Goal: Transaction & Acquisition: Subscribe to service/newsletter

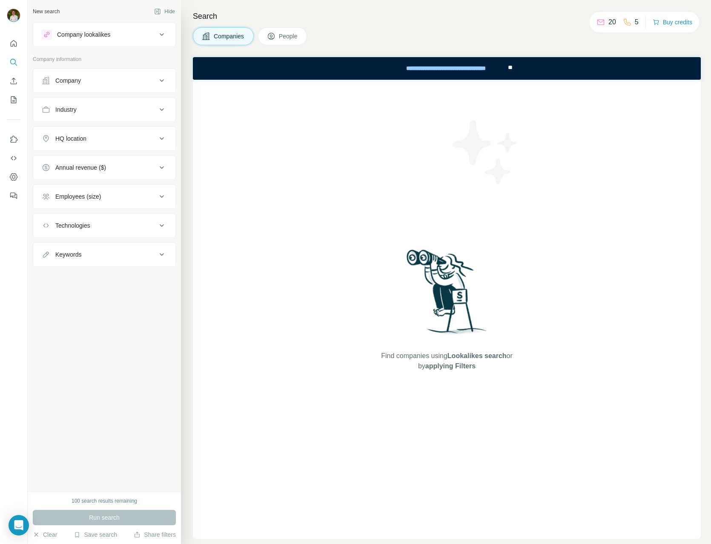
click at [330, 161] on div "Find companies using Lookalikes search or by applying Filters" at bounding box center [447, 309] width 508 height 459
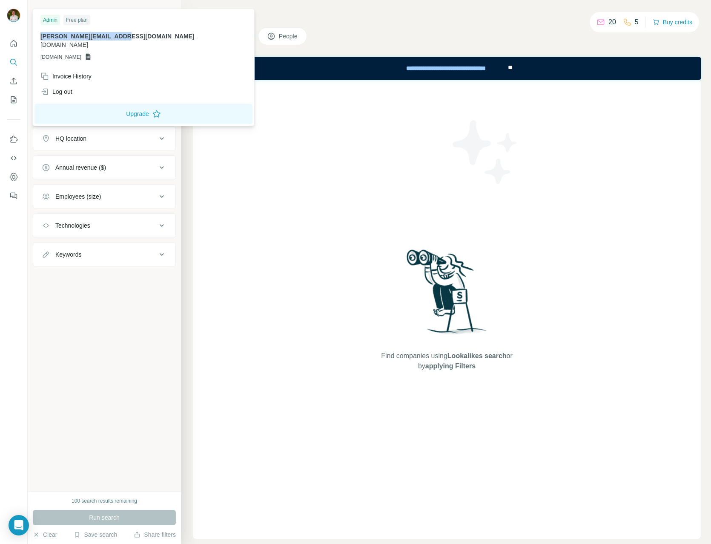
drag, startPoint x: 113, startPoint y: 35, endPoint x: 38, endPoint y: 35, distance: 75.4
click at [38, 35] on div "Admin Free plan c.dijkstra@codecareer.nl . codecareer.nl GSHEETSCODECAREER.NL" at bounding box center [144, 40] width 218 height 58
drag, startPoint x: 38, startPoint y: 35, endPoint x: 12, endPoint y: 20, distance: 29.4
click at [12, 20] on img at bounding box center [14, 16] width 14 height 14
click at [11, 180] on icon "Dashboard" at bounding box center [13, 177] width 9 height 9
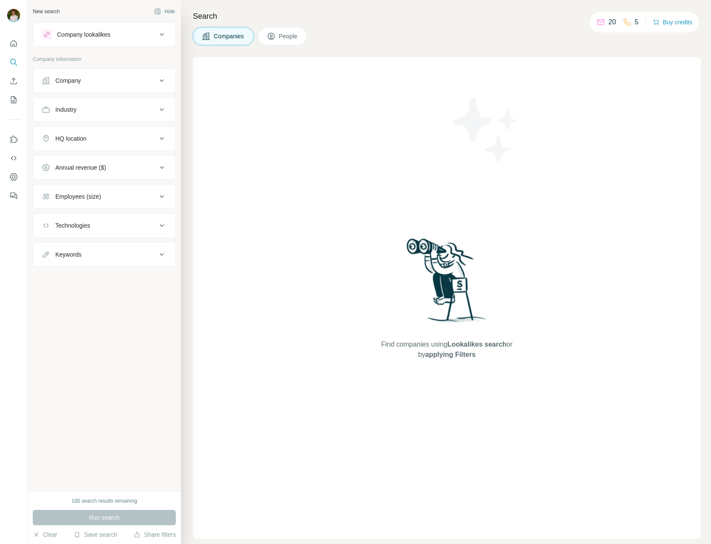
click at [319, 311] on div "Find companies using Lookalikes search or by applying Filters" at bounding box center [447, 297] width 508 height 481
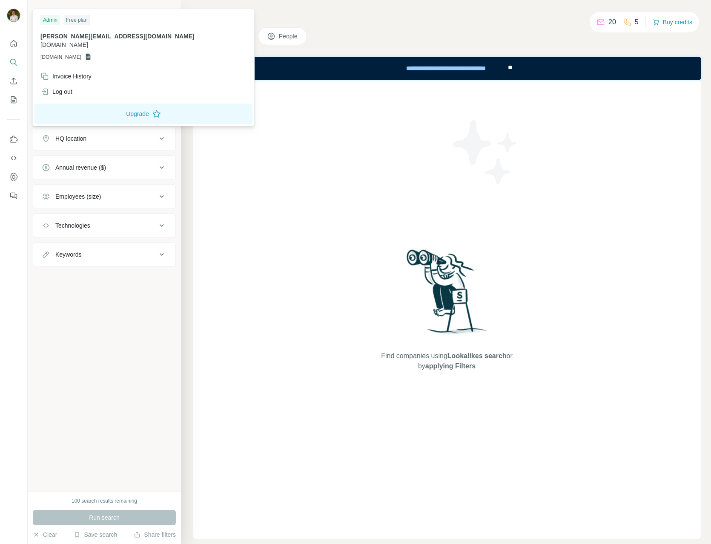
click at [10, 10] on img at bounding box center [14, 16] width 14 height 14
click at [113, 113] on button "Upgrade" at bounding box center [144, 114] width 218 height 20
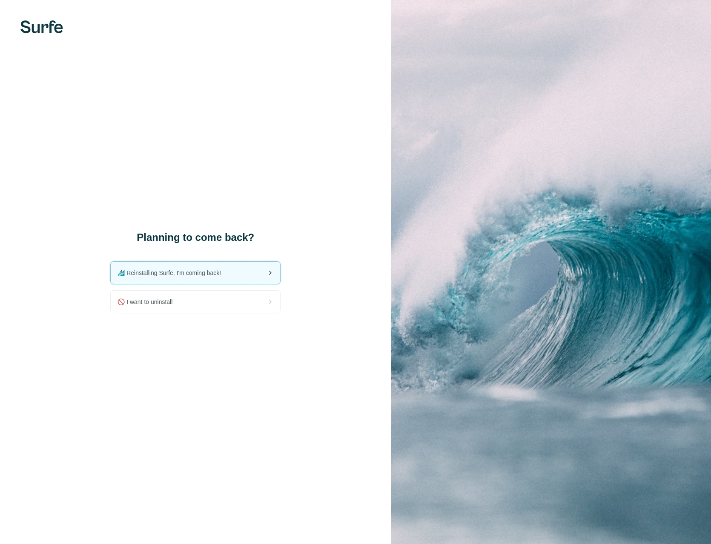
click at [192, 272] on span "🏄🏻‍♂️ Reinstalling Surfe, I'm coming back!" at bounding box center [173, 272] width 110 height 9
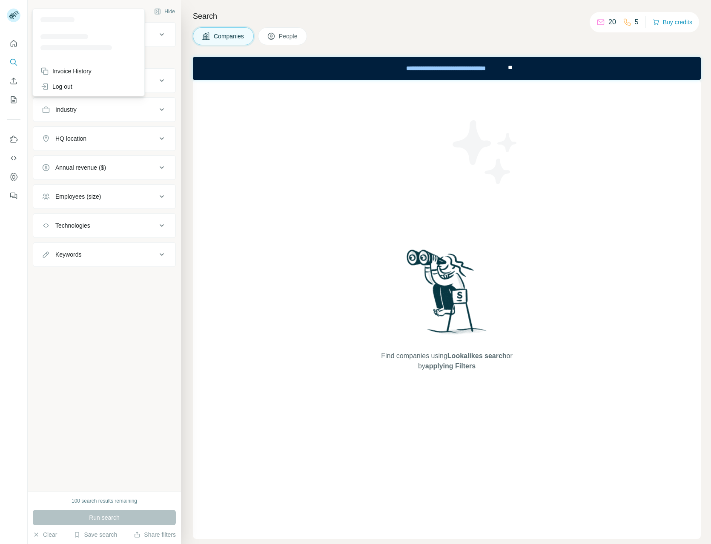
click at [17, 16] on rect at bounding box center [14, 16] width 14 height 14
click at [13, 138] on icon "Use Surfe on LinkedIn" at bounding box center [13, 139] width 9 height 9
click at [10, 83] on icon "Enrich CSV" at bounding box center [13, 81] width 9 height 9
click at [12, 101] on icon "My lists" at bounding box center [13, 99] width 9 height 9
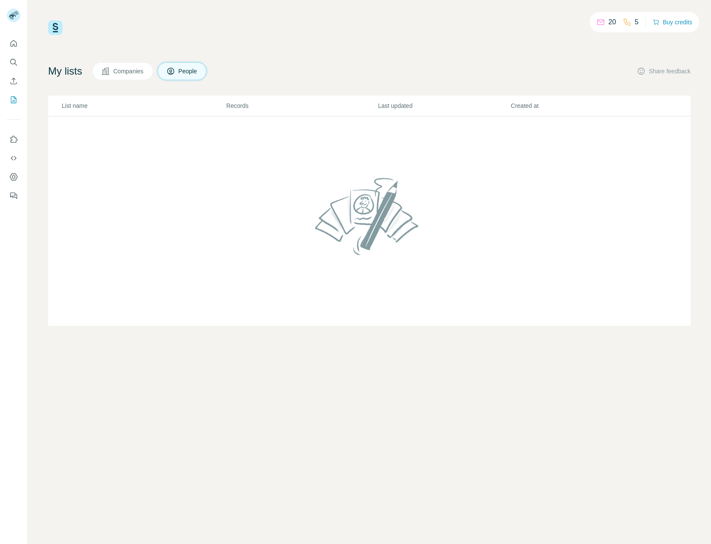
click at [51, 28] on img at bounding box center [55, 27] width 14 height 14
click at [17, 179] on icon "Dashboard" at bounding box center [13, 177] width 9 height 9
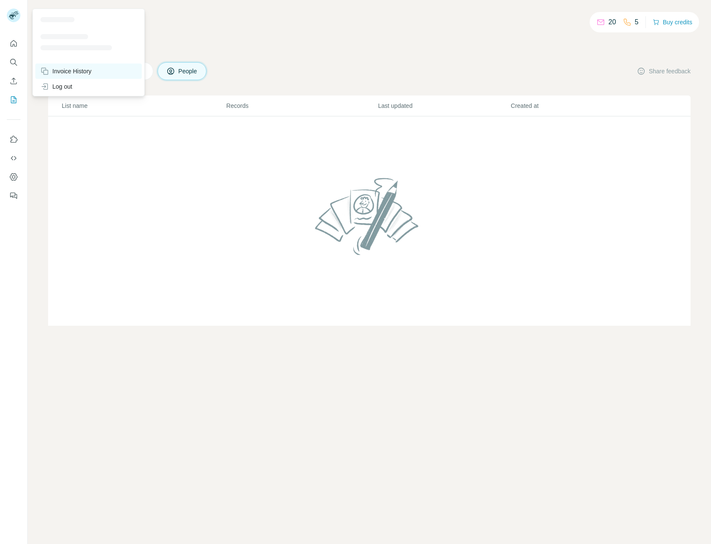
click at [77, 71] on div "Invoice History" at bounding box center [65, 71] width 51 height 9
click at [96, 69] on div "Invoice History" at bounding box center [88, 70] width 106 height 15
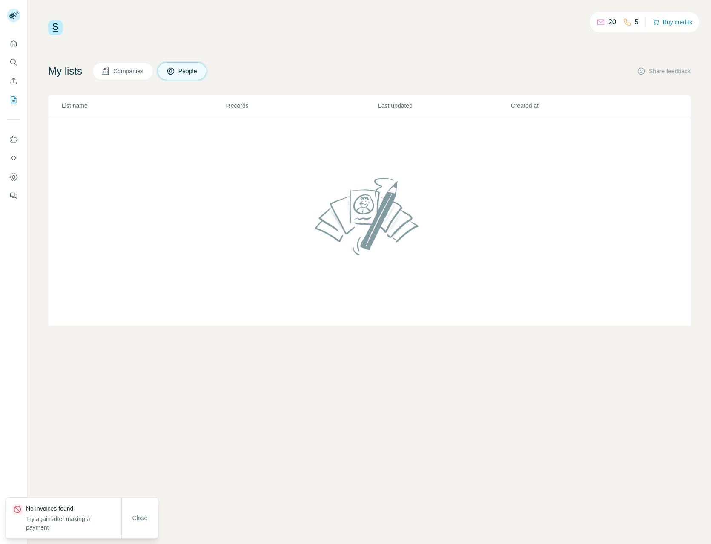
click at [141, 527] on div "Close" at bounding box center [139, 517] width 37 height 41
click at [141, 519] on span "Close" at bounding box center [139, 517] width 15 height 9
click at [9, 46] on icon "Quick start" at bounding box center [13, 43] width 9 height 9
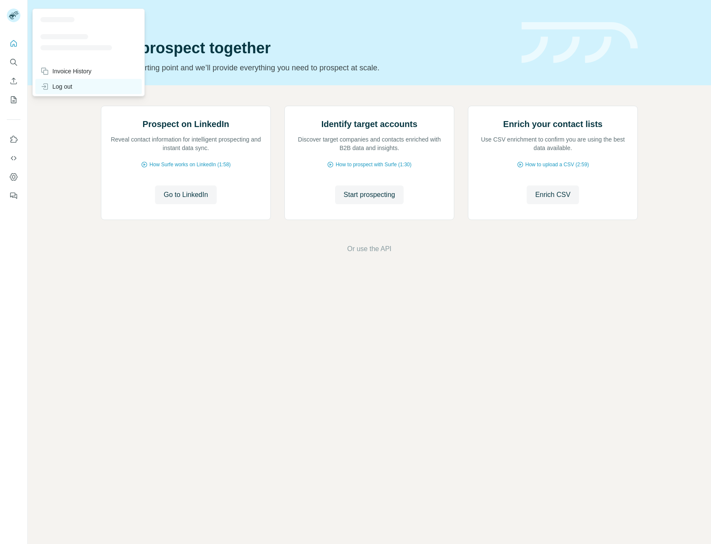
click at [54, 83] on div "Log out" at bounding box center [56, 86] width 32 height 9
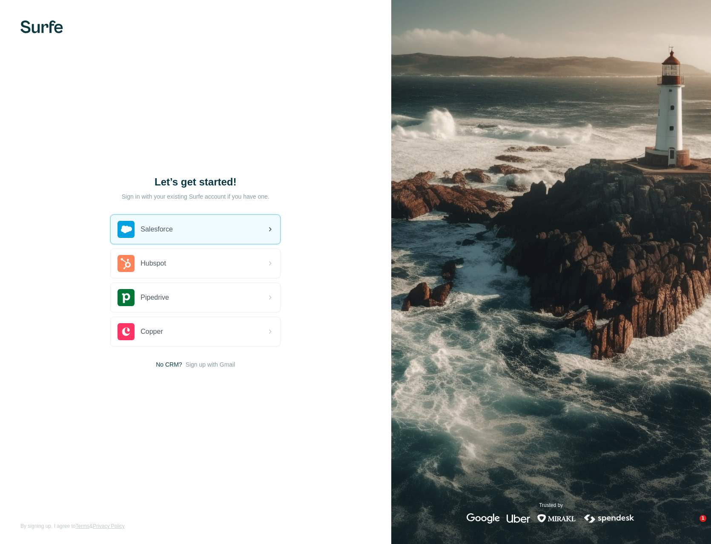
click at [172, 236] on div "Salesforce" at bounding box center [145, 229] width 55 height 17
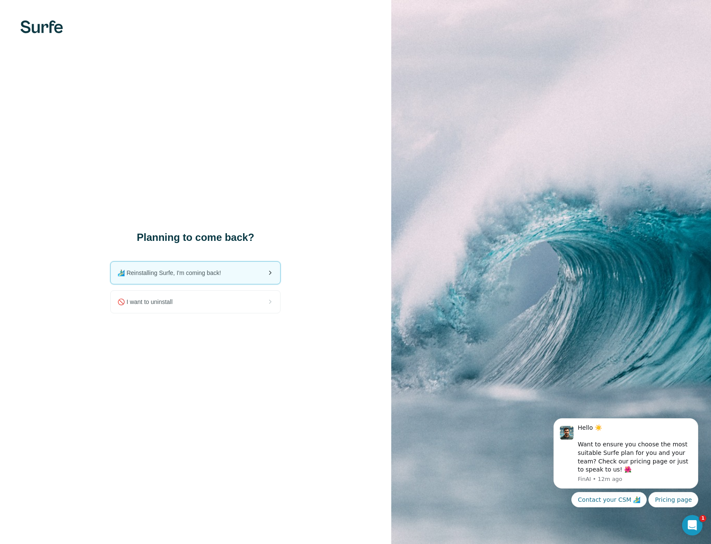
click at [184, 275] on span "🏄🏻‍♂️ Reinstalling Surfe, I'm coming back!" at bounding box center [173, 272] width 110 height 9
click at [185, 299] on div "🚫 I want to uninstall" at bounding box center [196, 302] width 170 height 22
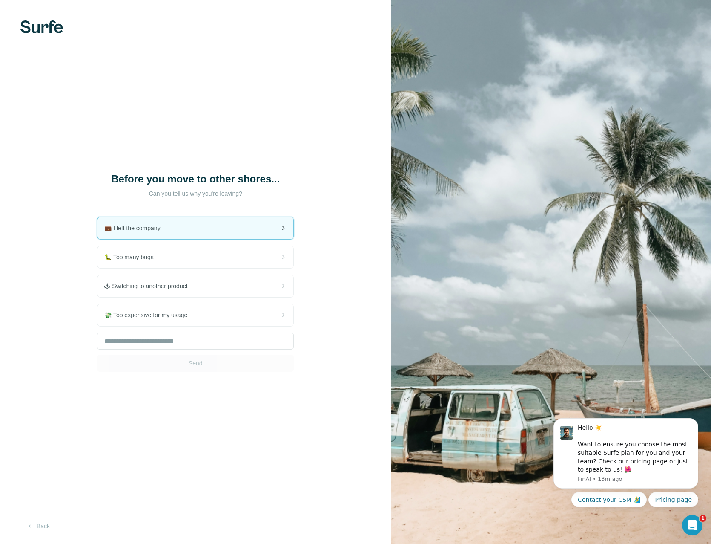
click at [152, 230] on span "💼 I left the company" at bounding box center [135, 228] width 63 height 9
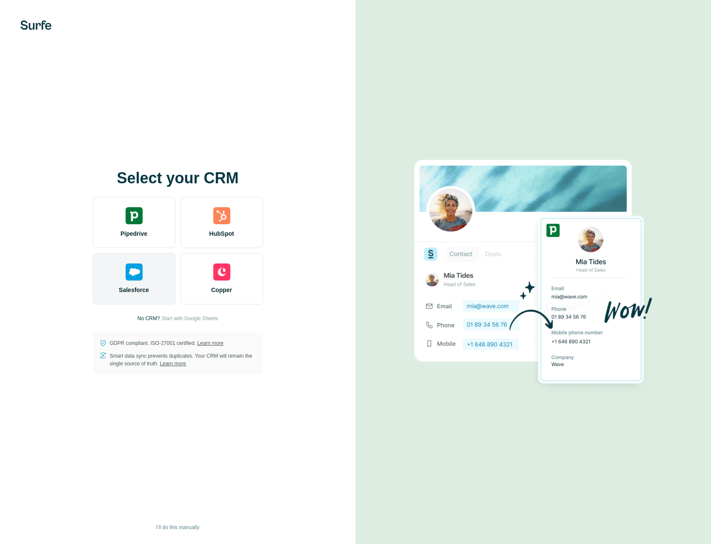
click at [137, 275] on img at bounding box center [134, 271] width 17 height 17
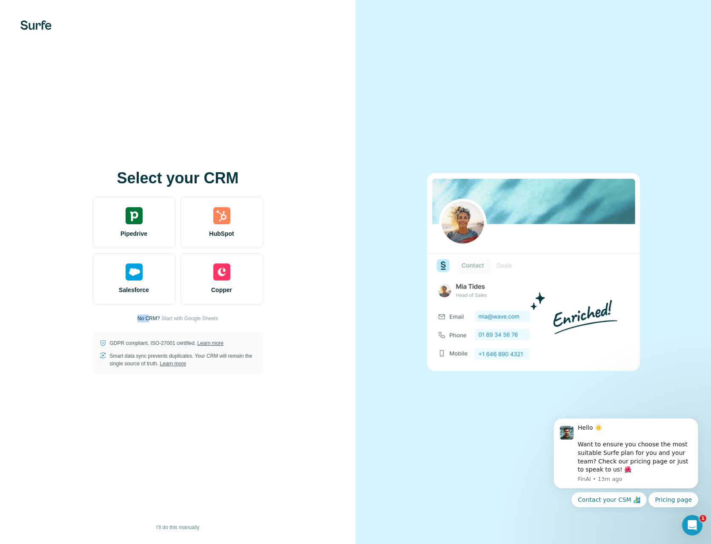
drag, startPoint x: 140, startPoint y: 317, endPoint x: 146, endPoint y: 317, distance: 6.0
click at [146, 317] on div "Select your CRM Pipedrive HubSpot Salesforce Copper No CRM? Start with Google S…" at bounding box center [178, 272] width 322 height 204
drag, startPoint x: 146, startPoint y: 317, endPoint x: 130, endPoint y: 274, distance: 46.0
click at [130, 274] on img at bounding box center [134, 271] width 17 height 17
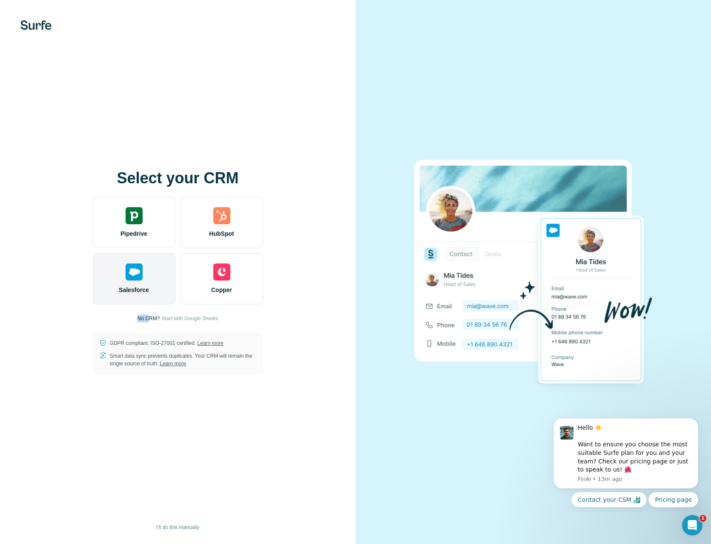
click at [133, 278] on img at bounding box center [134, 271] width 17 height 17
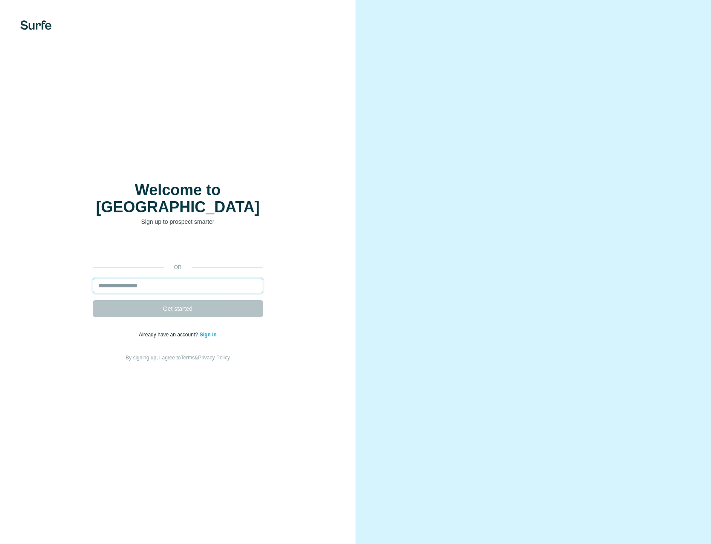
click at [151, 278] on input "email" at bounding box center [178, 285] width 170 height 15
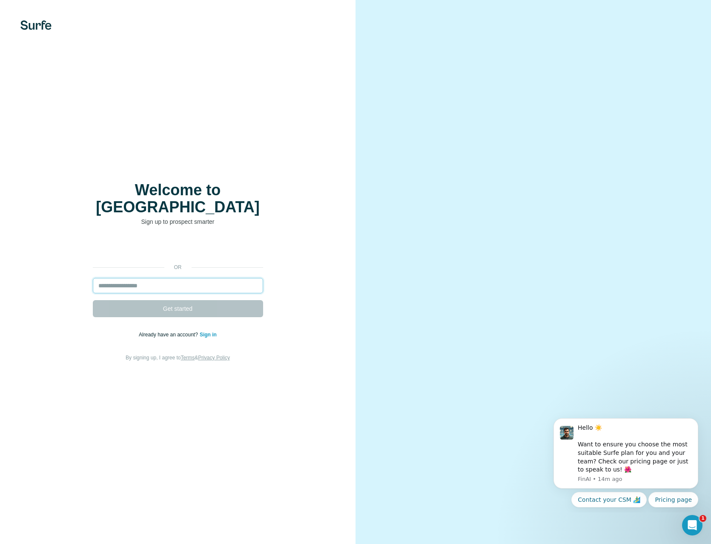
click at [145, 279] on input "email" at bounding box center [178, 285] width 170 height 15
type input "**********"
click at [173, 304] on span "Get started" at bounding box center [177, 308] width 29 height 9
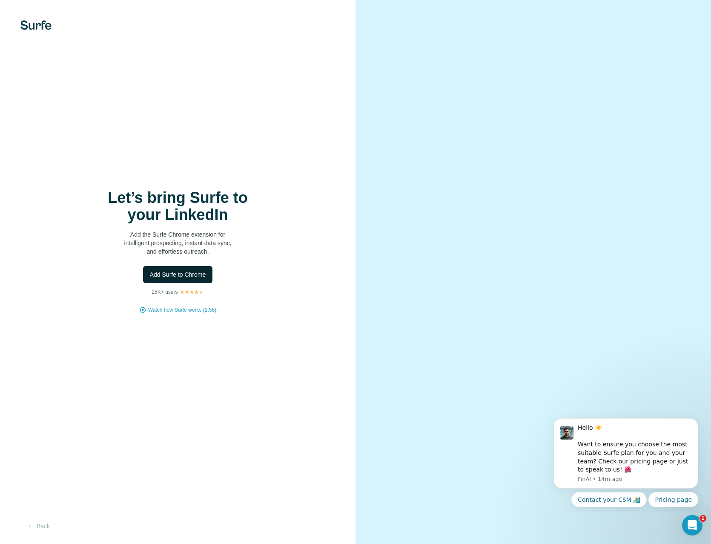
click at [184, 271] on span "Add Surfe to Chrome" at bounding box center [178, 274] width 56 height 9
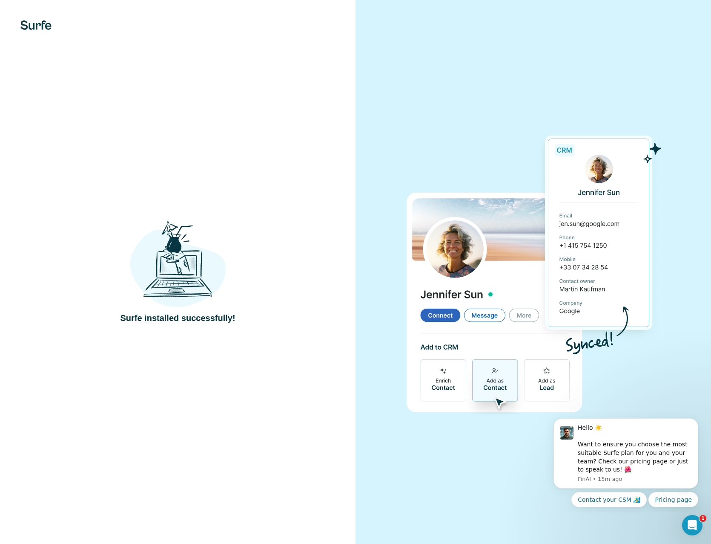
drag, startPoint x: 124, startPoint y: 301, endPoint x: 131, endPoint y: 300, distance: 6.8
click at [127, 301] on div "Surfe installed successfully!" at bounding box center [178, 272] width 322 height 104
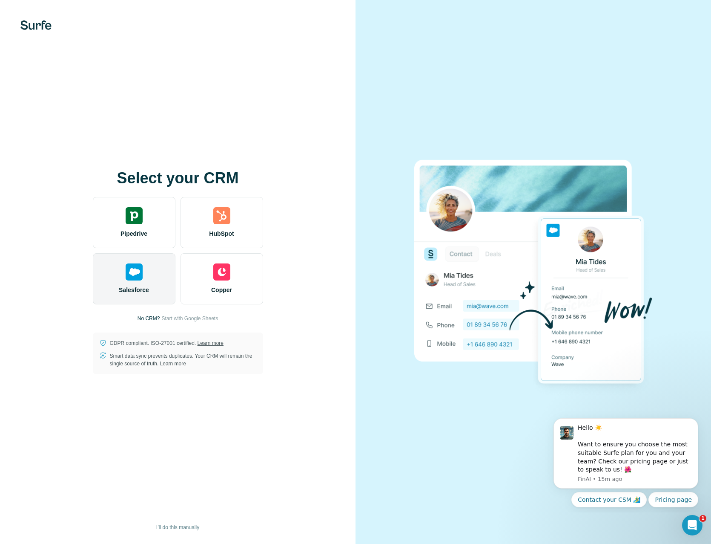
click at [144, 276] on div "Salesforce" at bounding box center [134, 278] width 83 height 51
